Goal: Task Accomplishment & Management: Complete application form

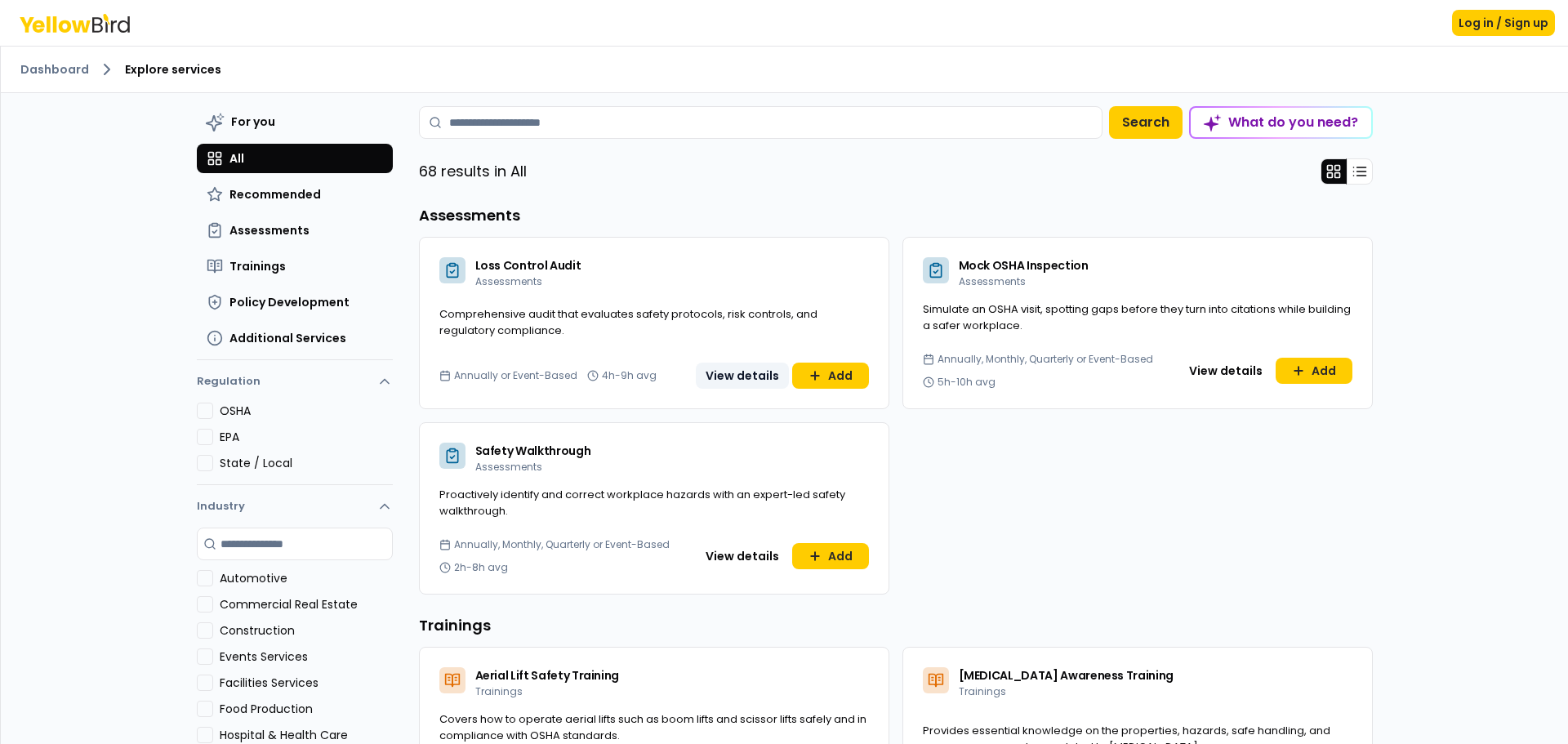
click at [779, 386] on button "View details" at bounding box center [742, 376] width 93 height 26
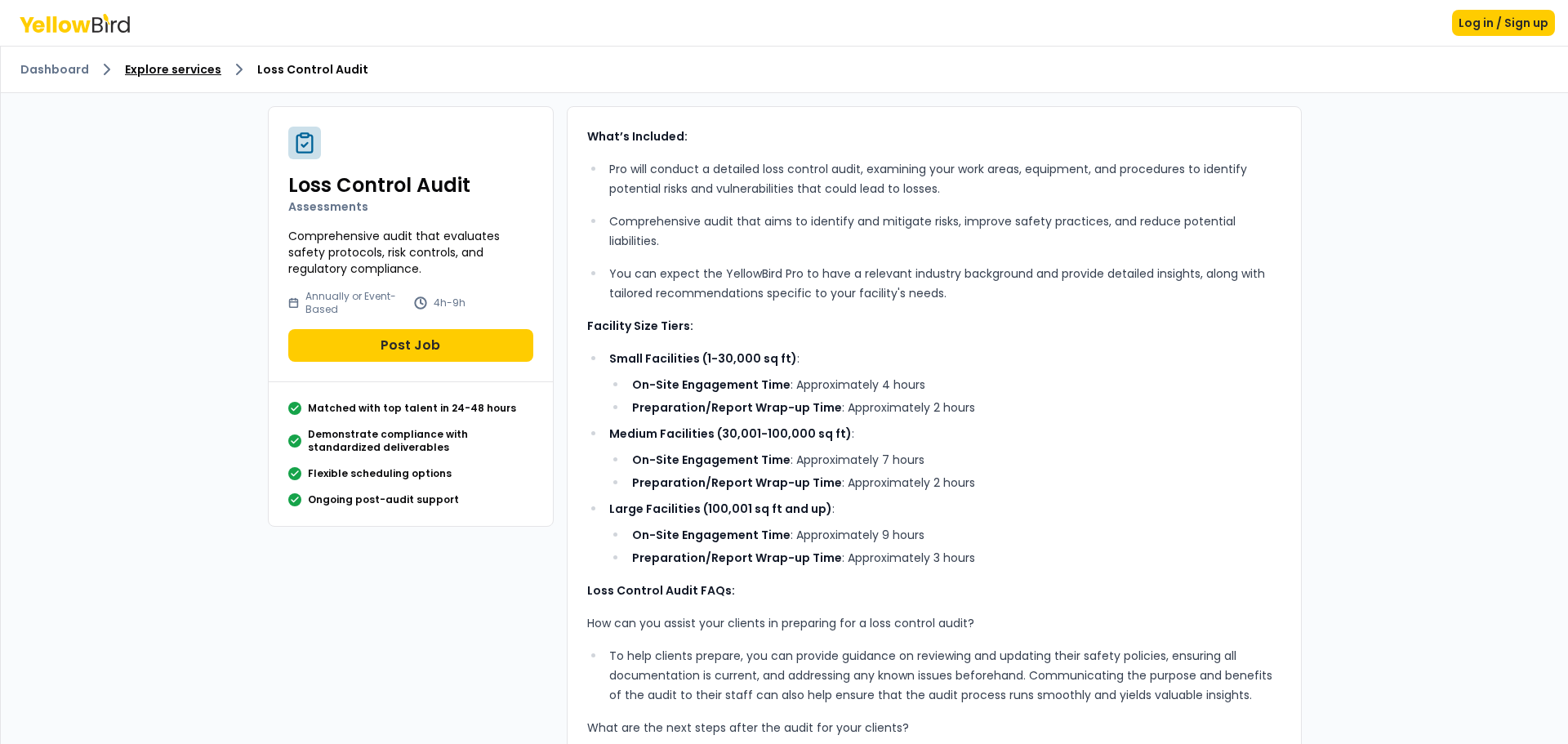
click at [158, 75] on link "Explore services" at bounding box center [173, 70] width 97 height 16
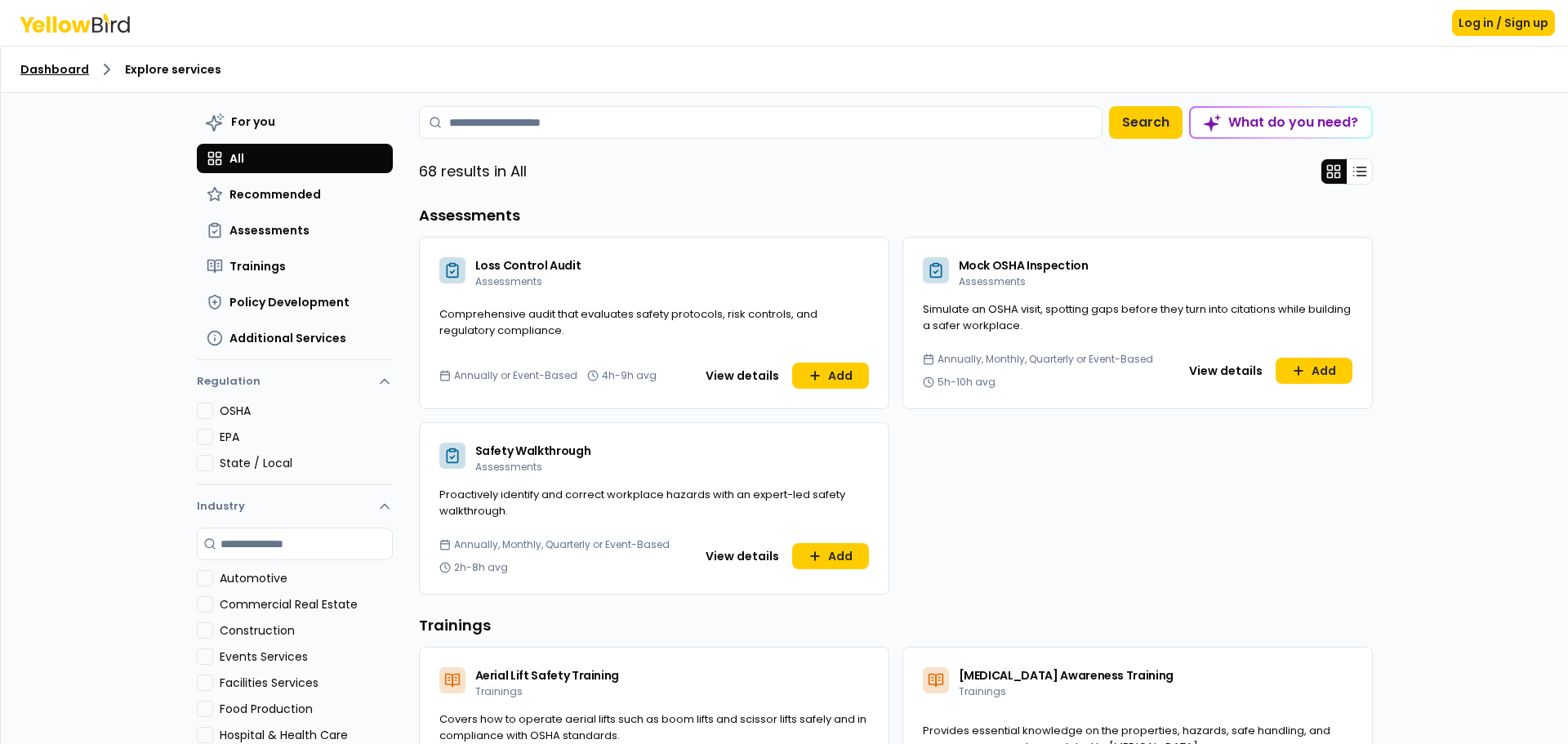
click at [51, 75] on link "Dashboard" at bounding box center [55, 70] width 69 height 16
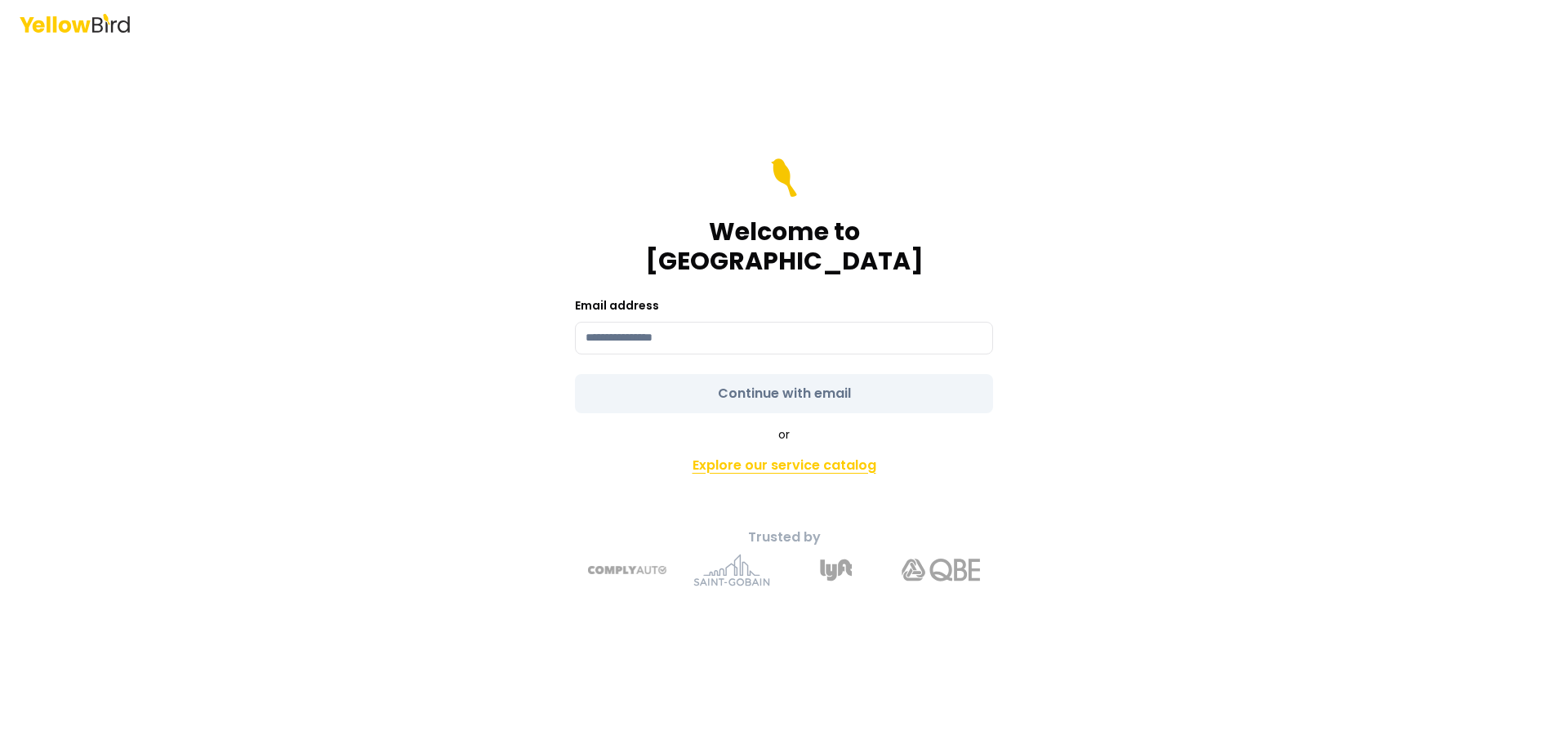
click at [783, 450] on link "Explore our service catalog" at bounding box center [784, 466] width 575 height 33
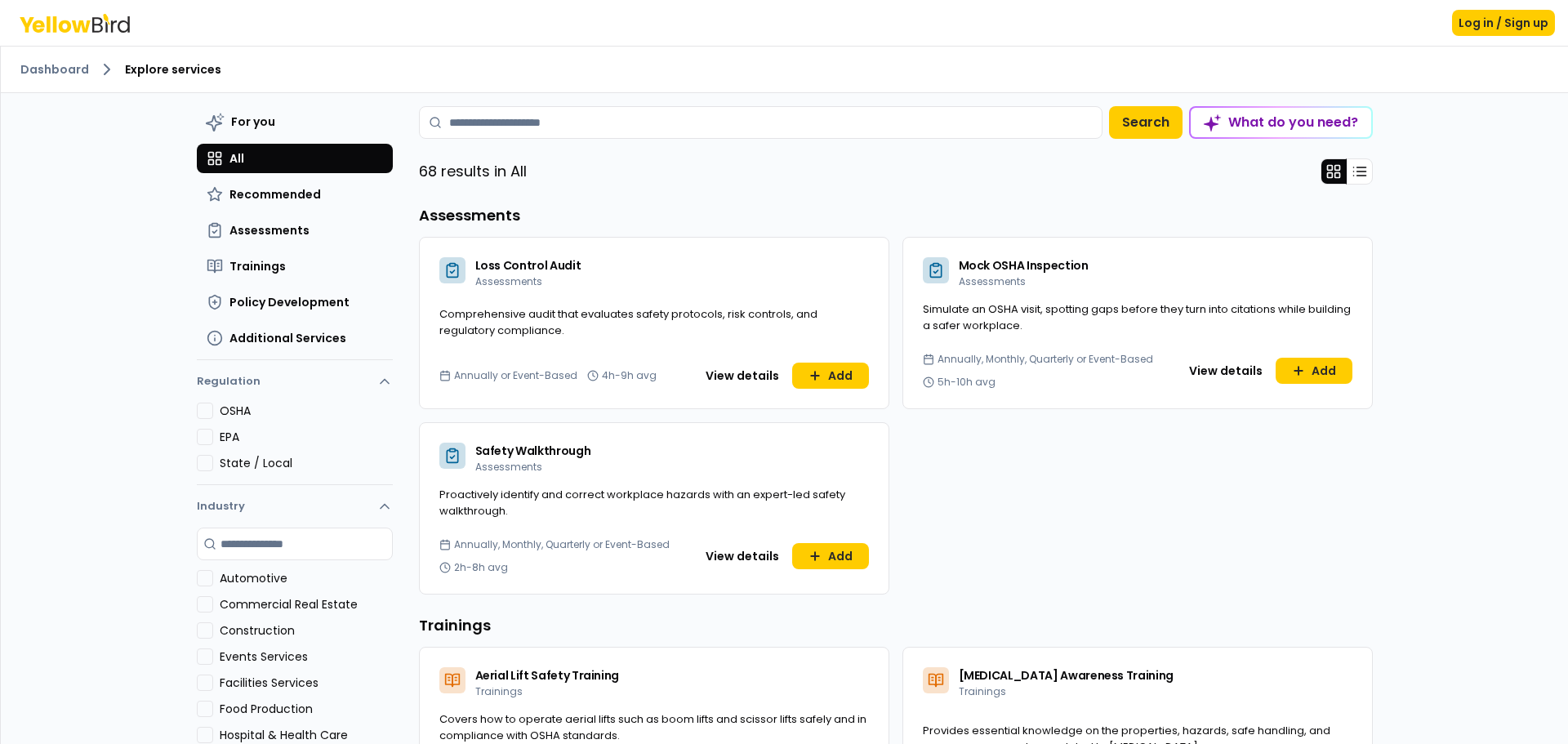
click at [1258, 128] on div "What do you need?" at bounding box center [1281, 122] width 181 height 29
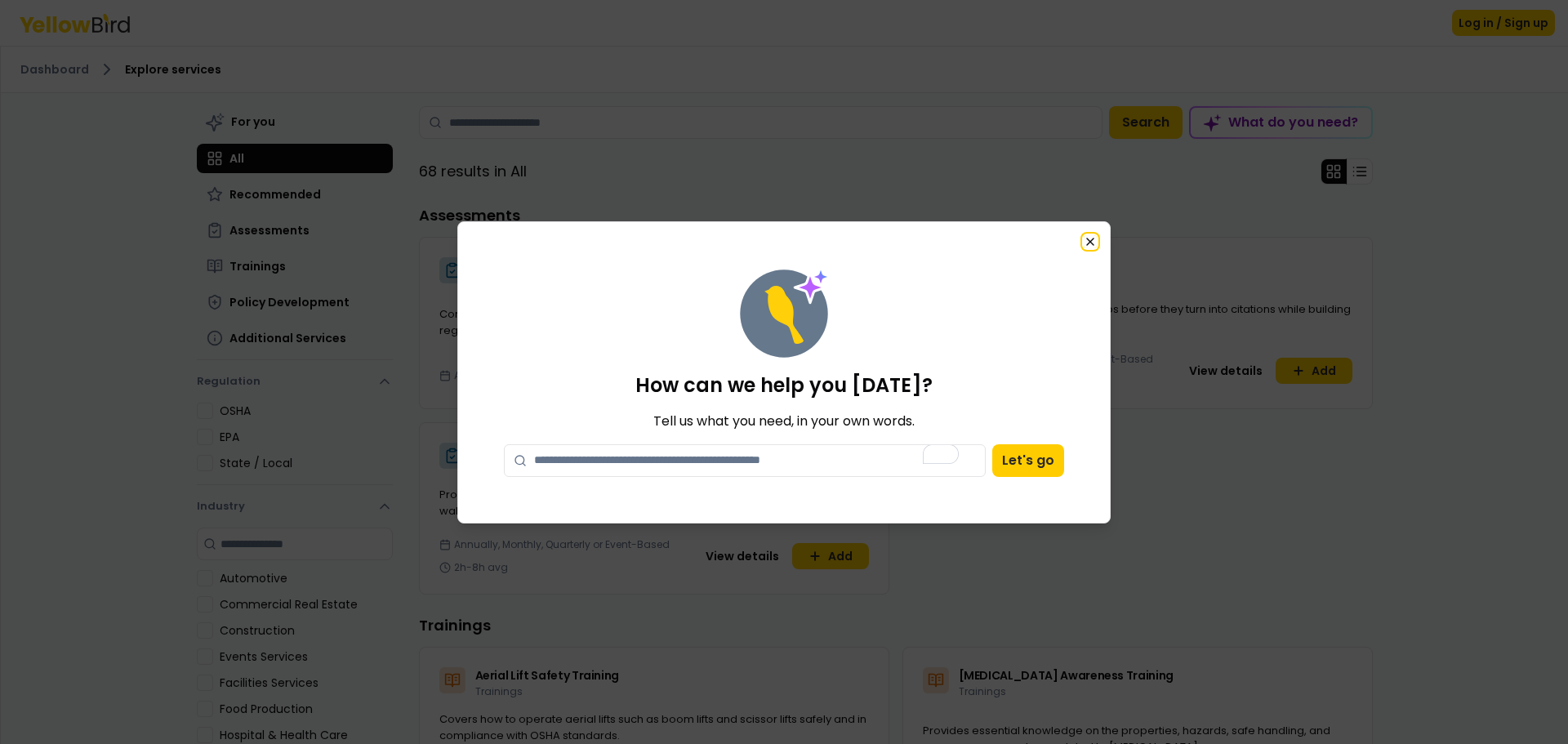
click at [1095, 243] on icon "button" at bounding box center [1090, 242] width 13 height 13
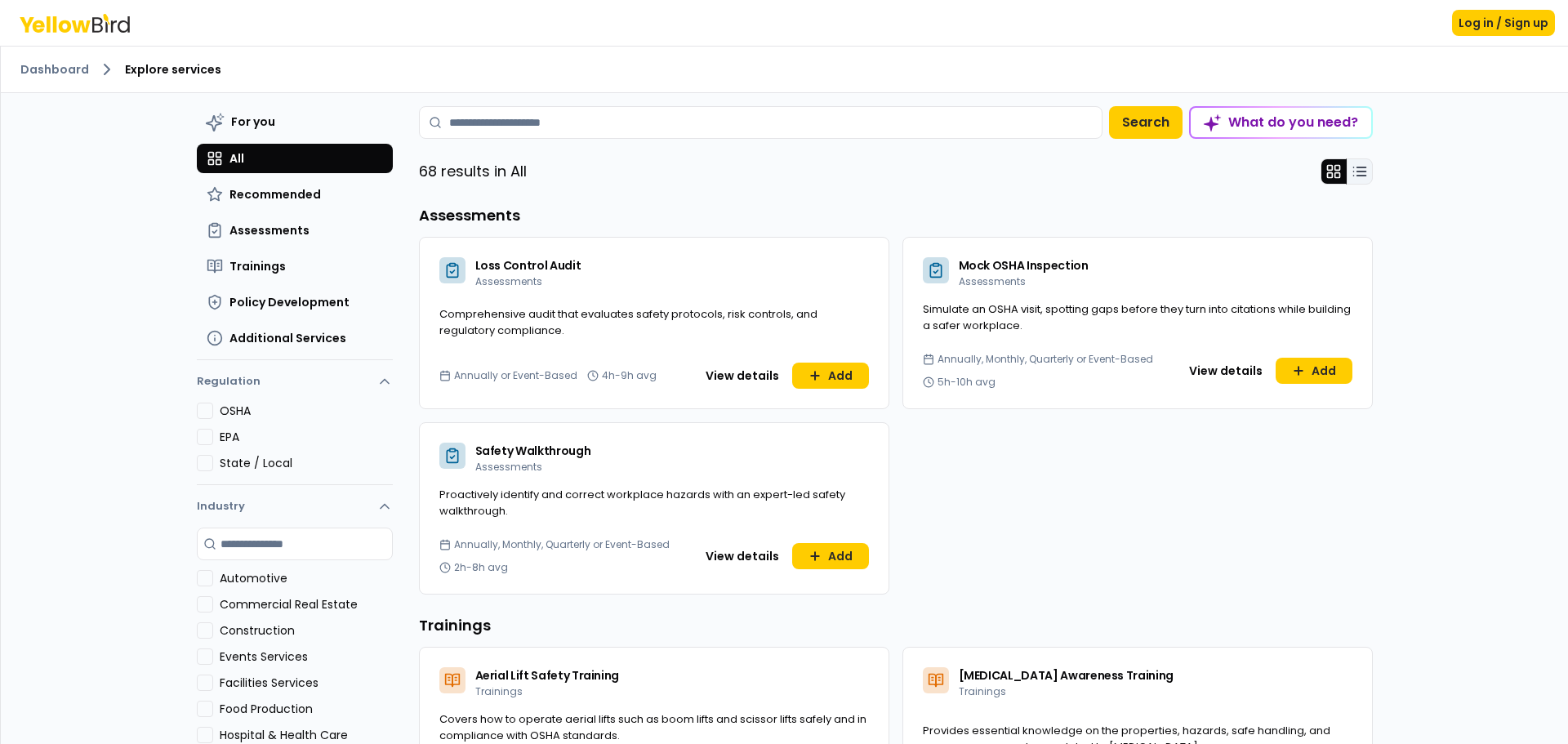
click at [1357, 179] on icon at bounding box center [1360, 172] width 16 height 16
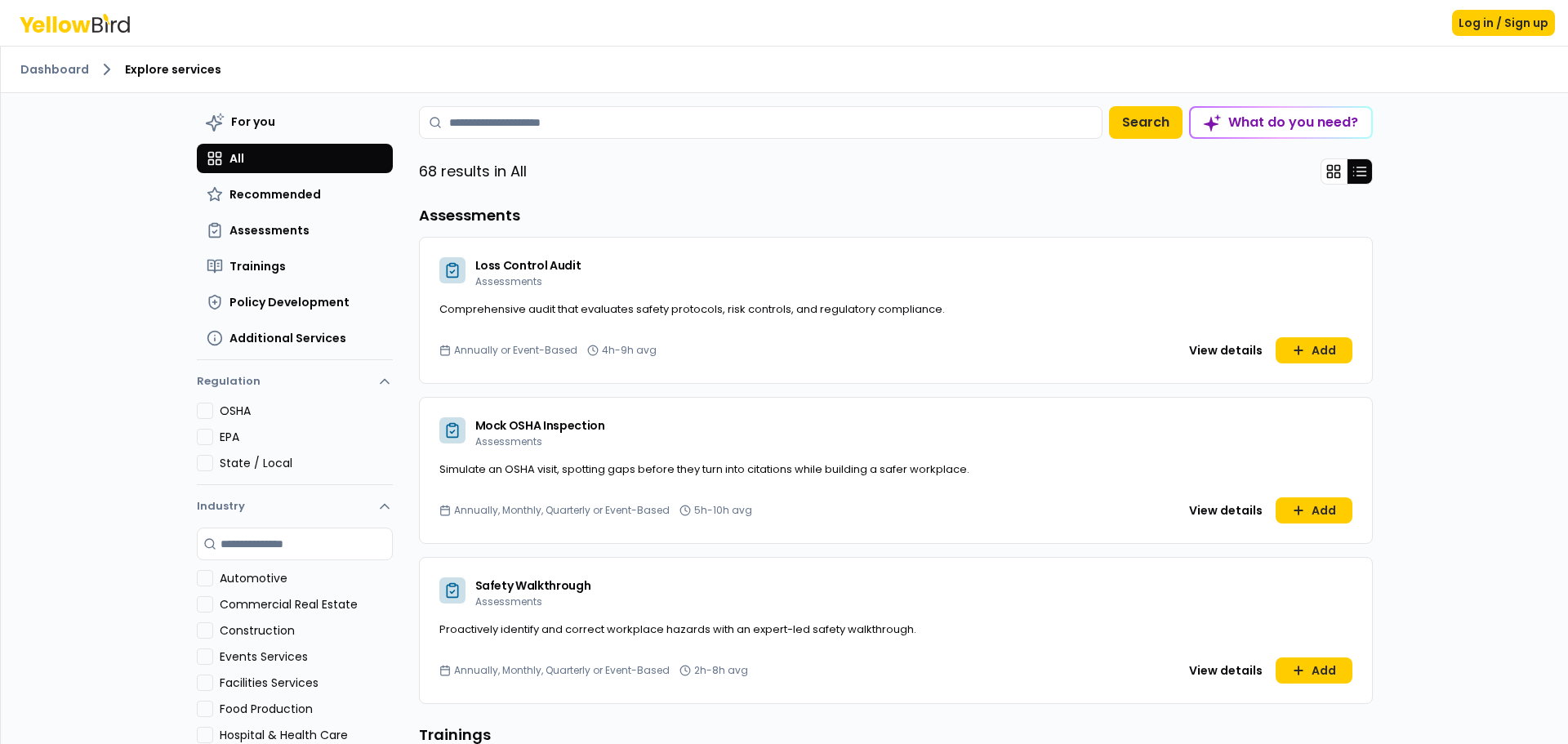
click at [1357, 179] on icon at bounding box center [1360, 172] width 16 height 16
click at [1336, 175] on button at bounding box center [1334, 171] width 26 height 26
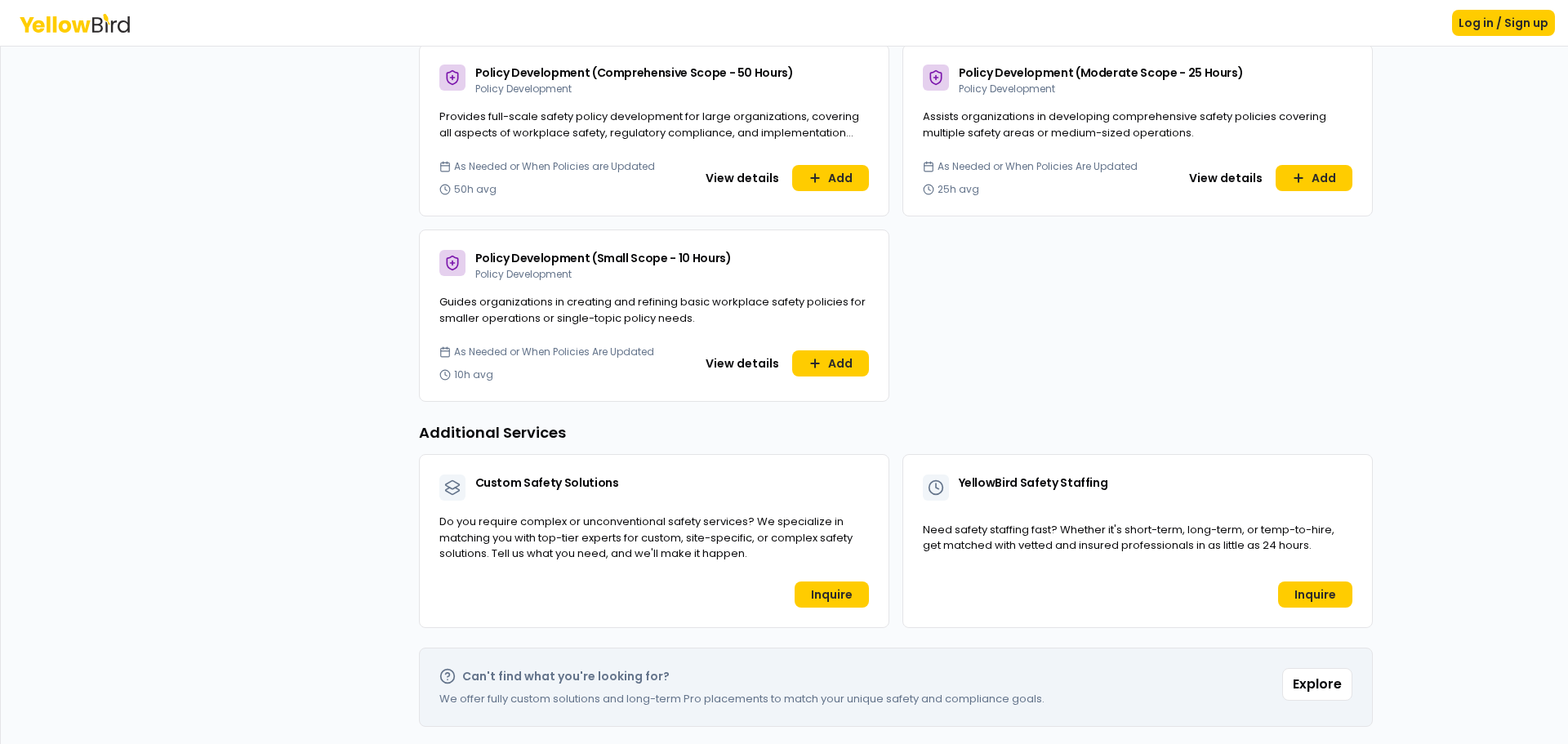
scroll to position [1064, 0]
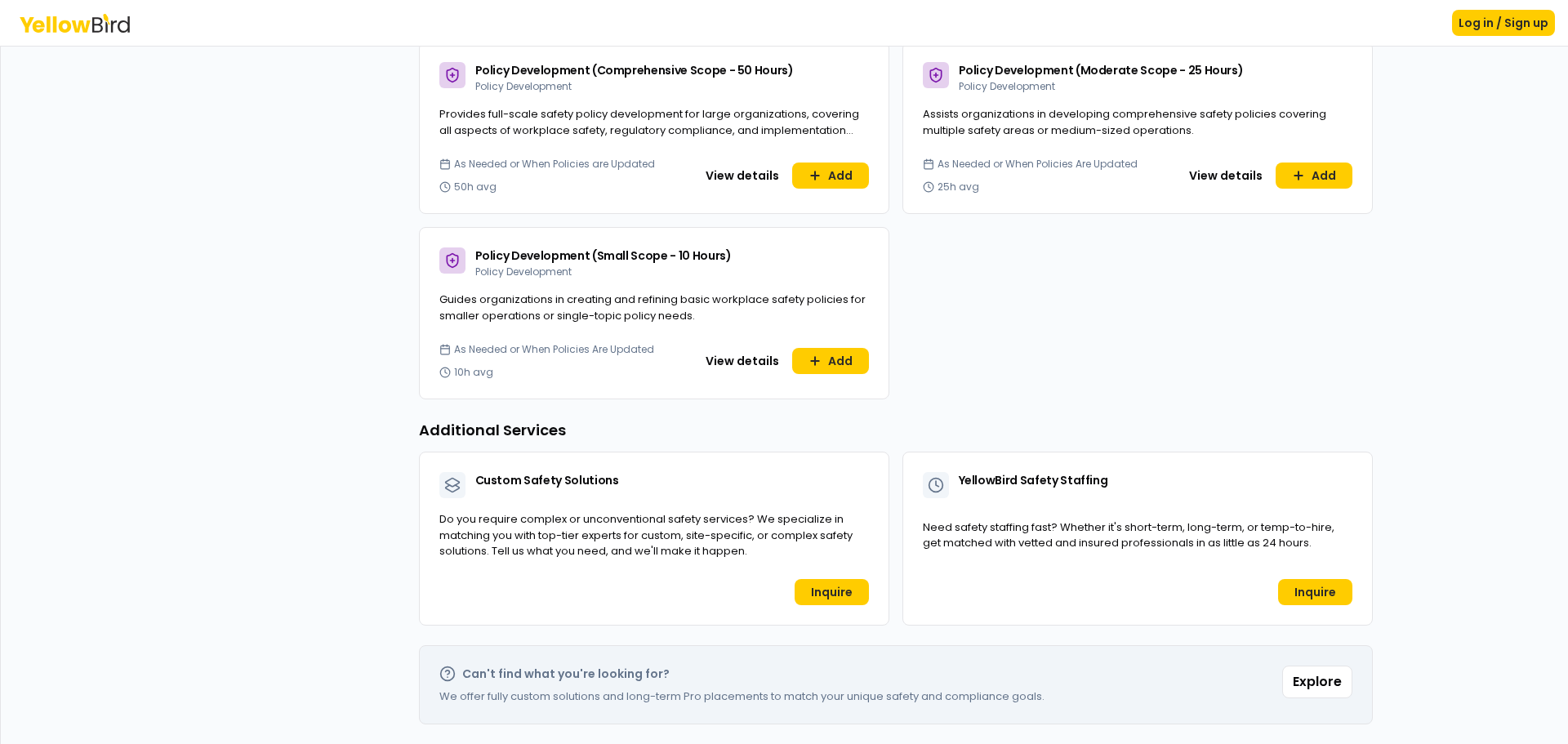
click at [1328, 687] on button "Explore" at bounding box center [1317, 682] width 71 height 33
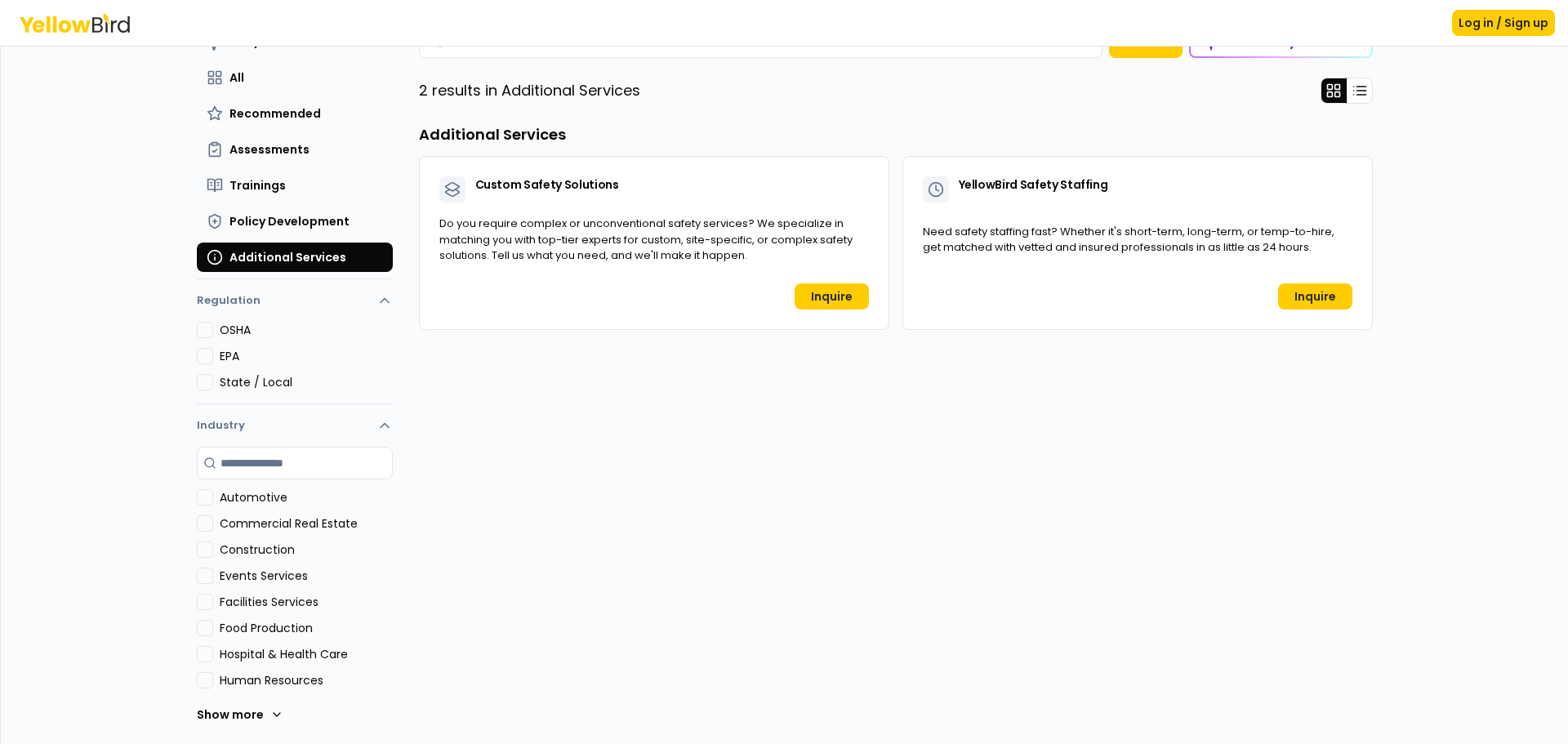
scroll to position [0, 0]
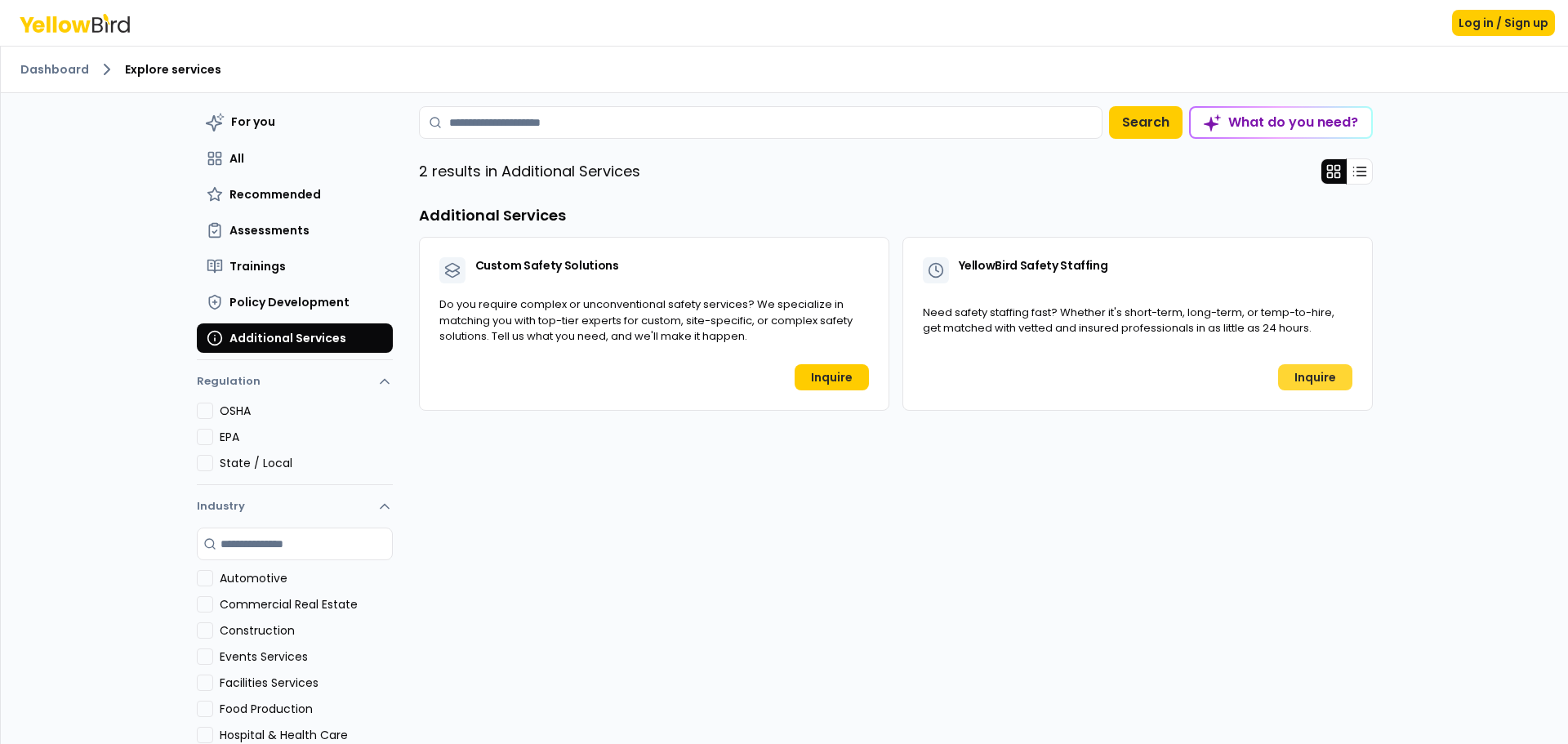
click at [1307, 386] on link "Inquire" at bounding box center [1316, 377] width 74 height 26
